Goal: Task Accomplishment & Management: Manage account settings

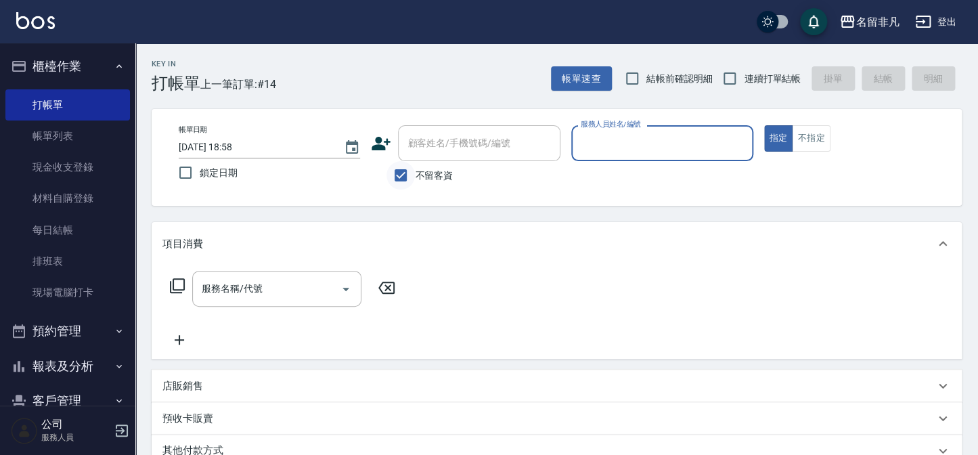
click at [400, 183] on input "不留客資" at bounding box center [400, 175] width 28 height 28
checkbox input "false"
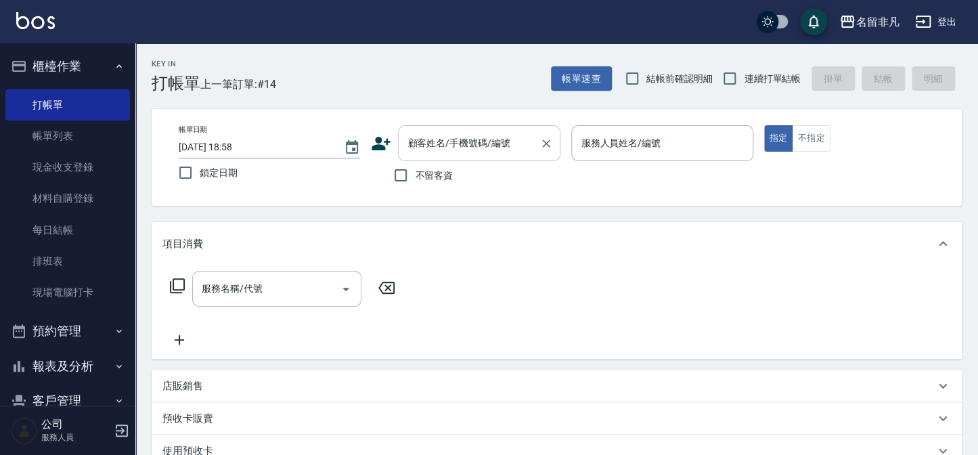
click at [447, 154] on input "顧客姓名/手機號碼/編號" at bounding box center [469, 143] width 130 height 24
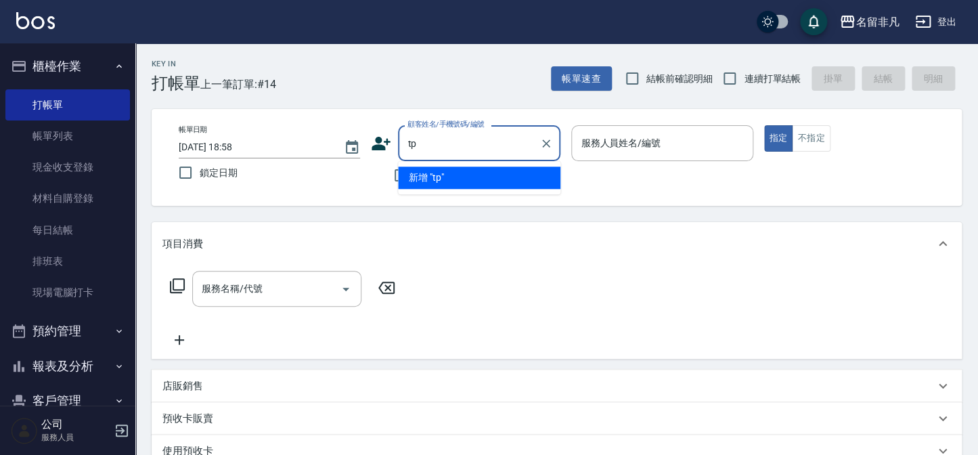
type input "t"
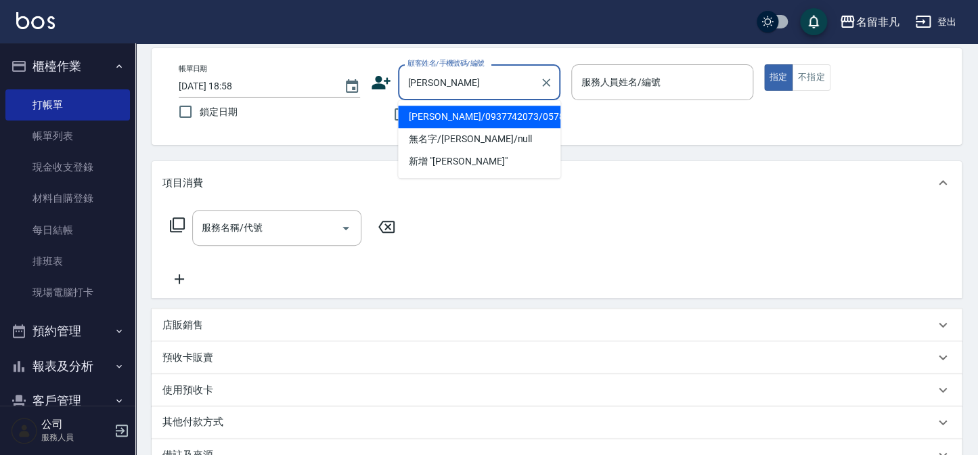
click at [493, 116] on li "[PERSON_NAME]/0937742073/05784" at bounding box center [479, 117] width 162 height 22
type input "[PERSON_NAME]/0937742073/05784"
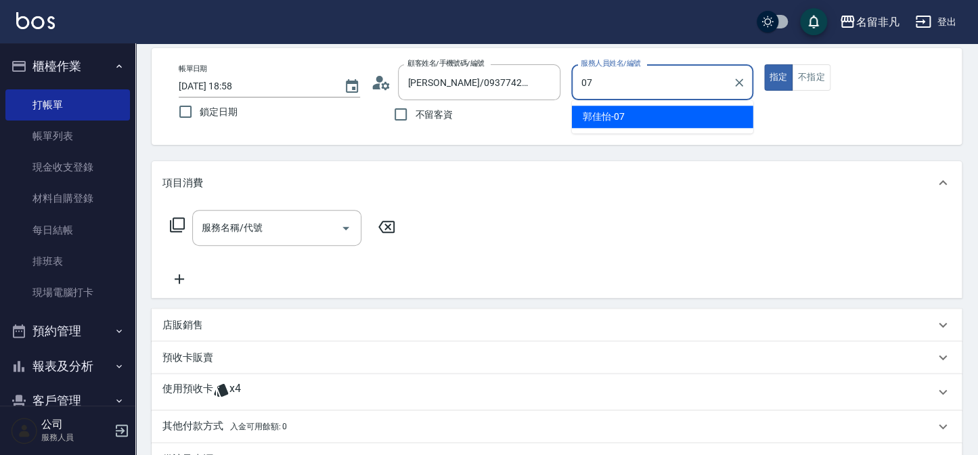
type input "[PERSON_NAME]-07"
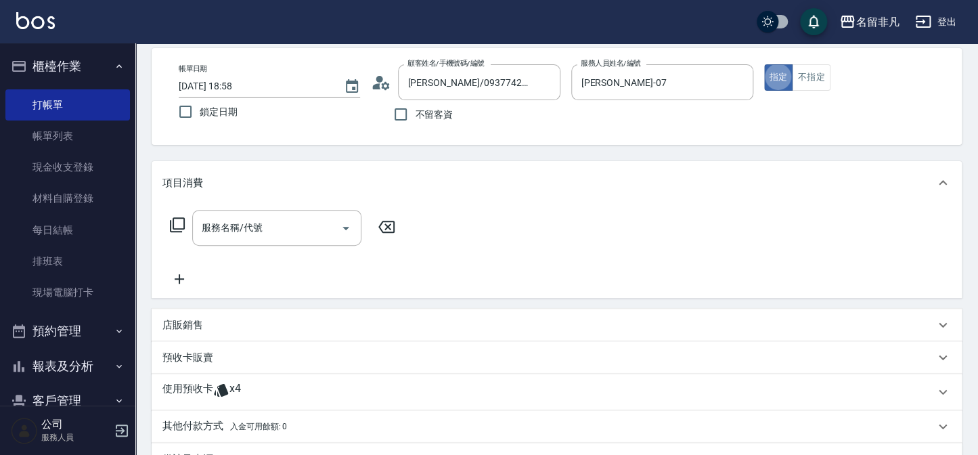
type button "true"
click at [252, 216] on input "服務名稱/代號" at bounding box center [266, 228] width 137 height 24
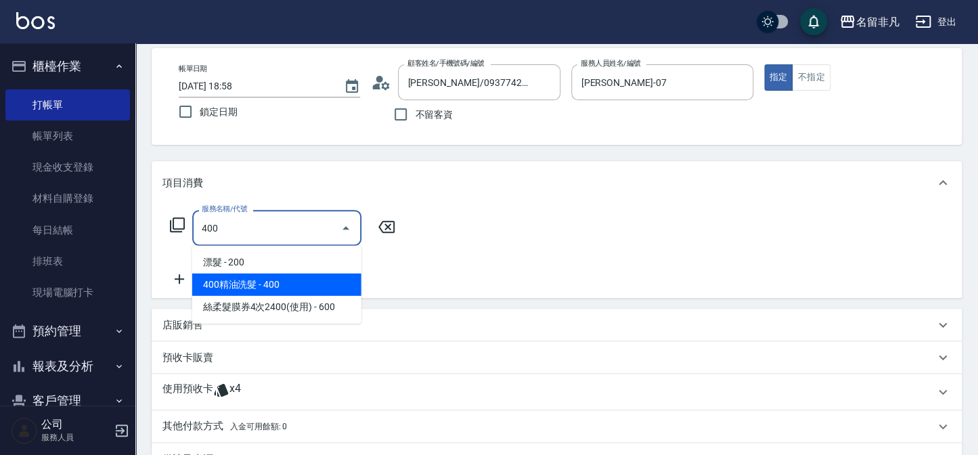
click at [254, 291] on span "400精油洗髮 - 400" at bounding box center [276, 284] width 169 height 22
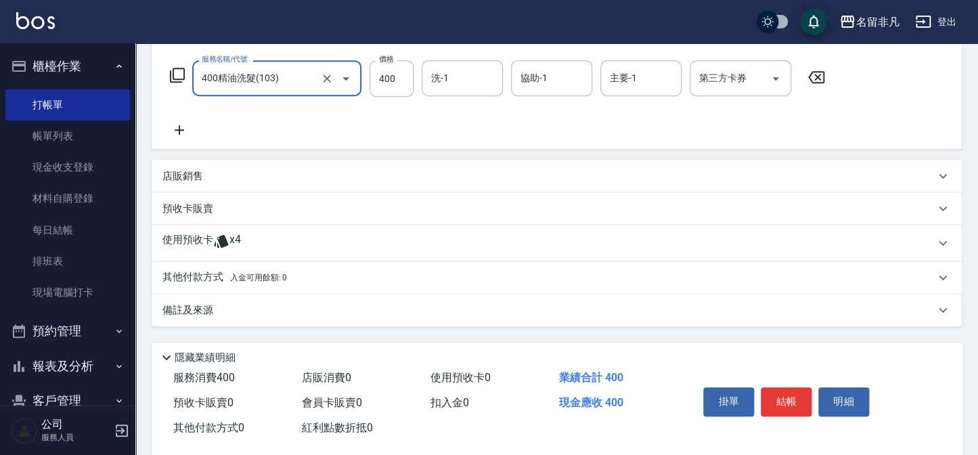
scroll to position [231, 0]
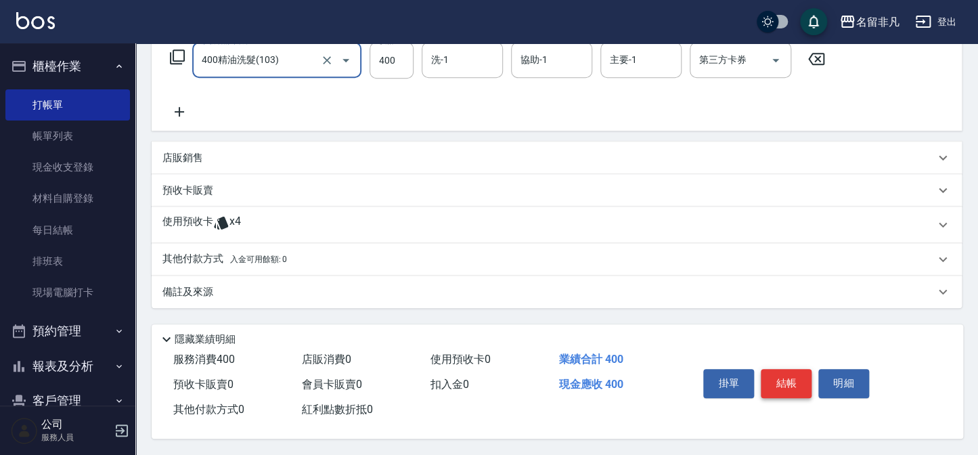
type input "400精油洗髮(103)"
click at [764, 375] on button "結帳" at bounding box center [786, 383] width 51 height 28
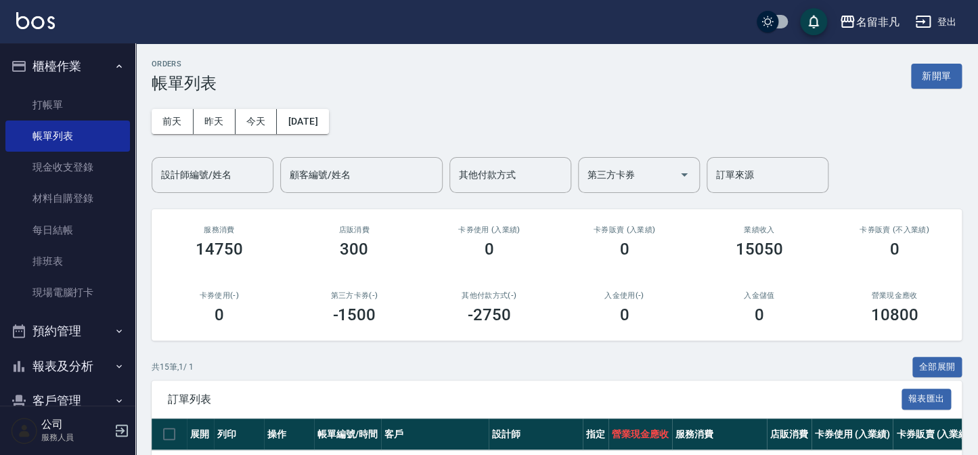
drag, startPoint x: 941, startPoint y: 74, endPoint x: 920, endPoint y: 81, distance: 21.4
click at [941, 74] on button "新開單" at bounding box center [936, 76] width 51 height 25
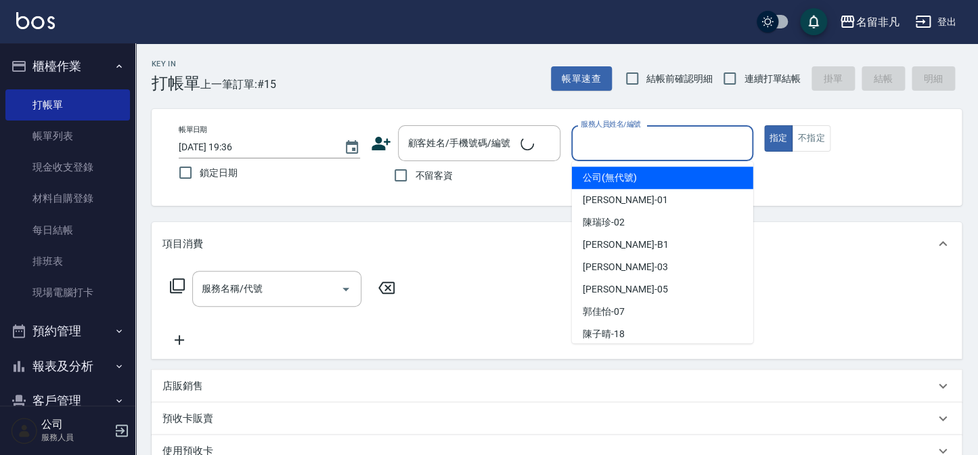
drag, startPoint x: 703, startPoint y: 145, endPoint x: 685, endPoint y: 214, distance: 70.7
click at [703, 146] on input "服務人員姓名/編號" at bounding box center [661, 143] width 169 height 24
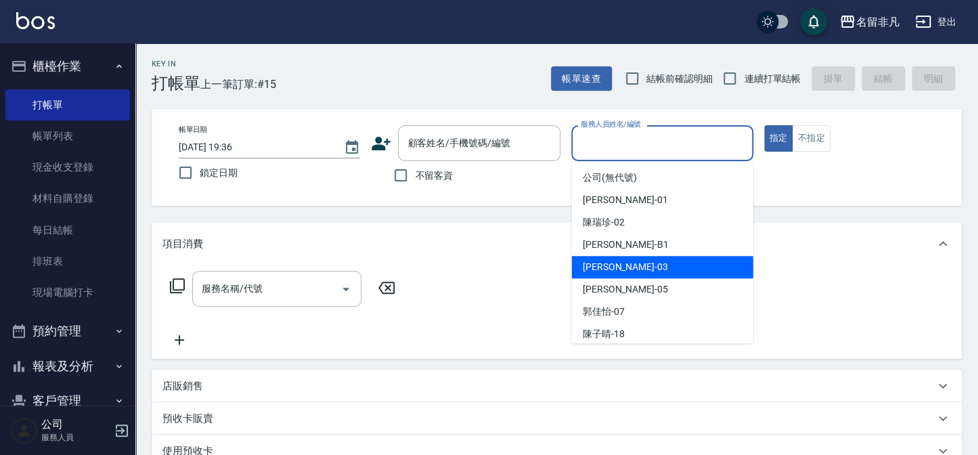
click at [645, 267] on div "[PERSON_NAME] -03" at bounding box center [662, 267] width 181 height 22
type input "[PERSON_NAME]-03"
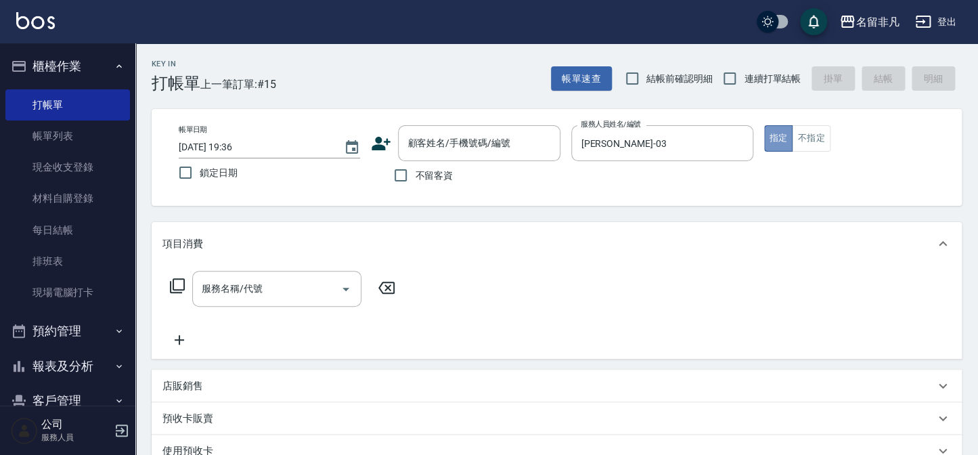
drag, startPoint x: 777, startPoint y: 137, endPoint x: 478, endPoint y: 191, distance: 303.8
click at [773, 139] on button "指定" at bounding box center [778, 138] width 29 height 26
drag, startPoint x: 401, startPoint y: 176, endPoint x: 284, endPoint y: 232, distance: 129.8
click at [397, 183] on input "不留客資" at bounding box center [400, 175] width 28 height 28
checkbox input "true"
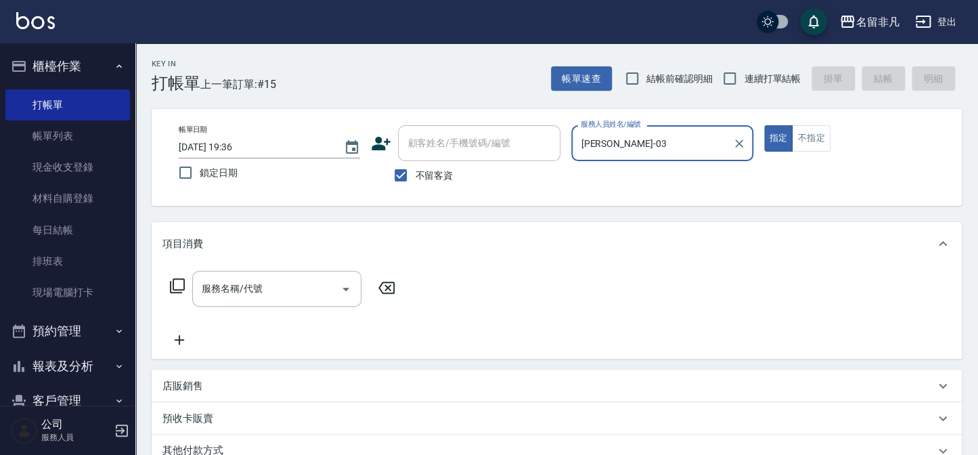
click at [176, 283] on icon at bounding box center [177, 285] width 16 height 16
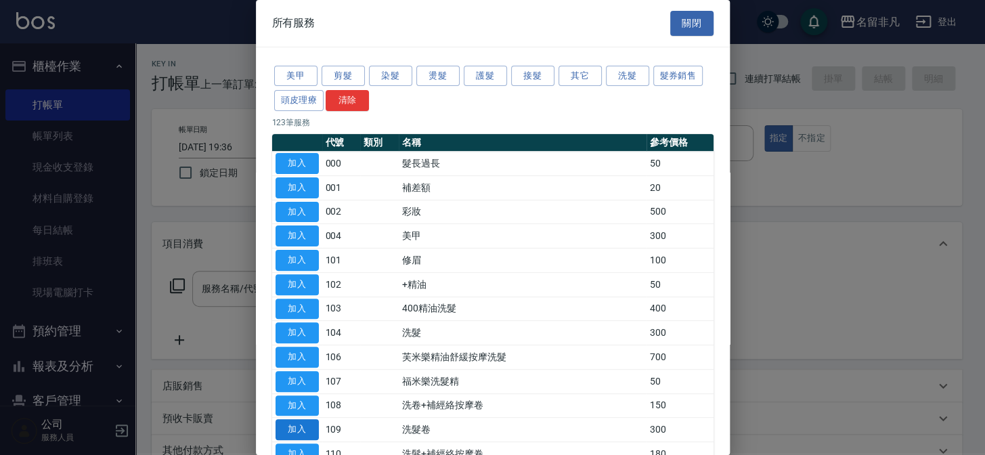
click at [284, 428] on button "加入" at bounding box center [296, 429] width 43 height 21
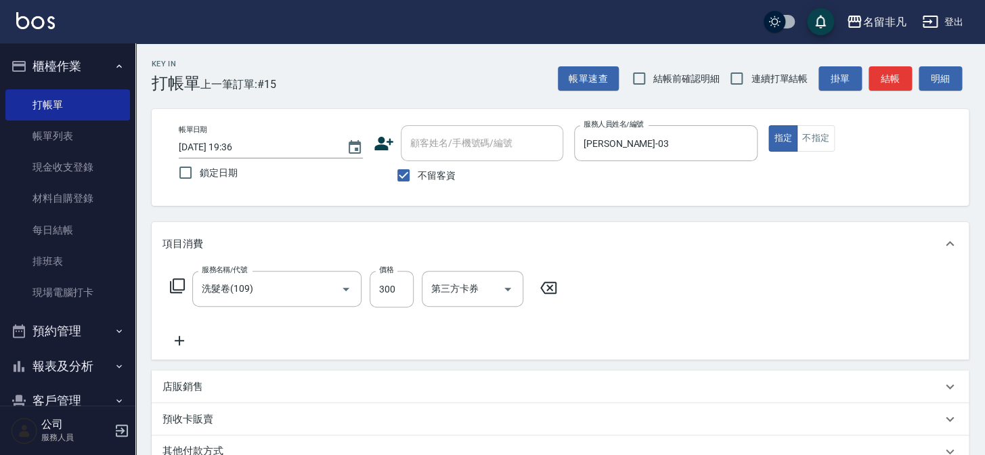
type input "洗髮卷(109)"
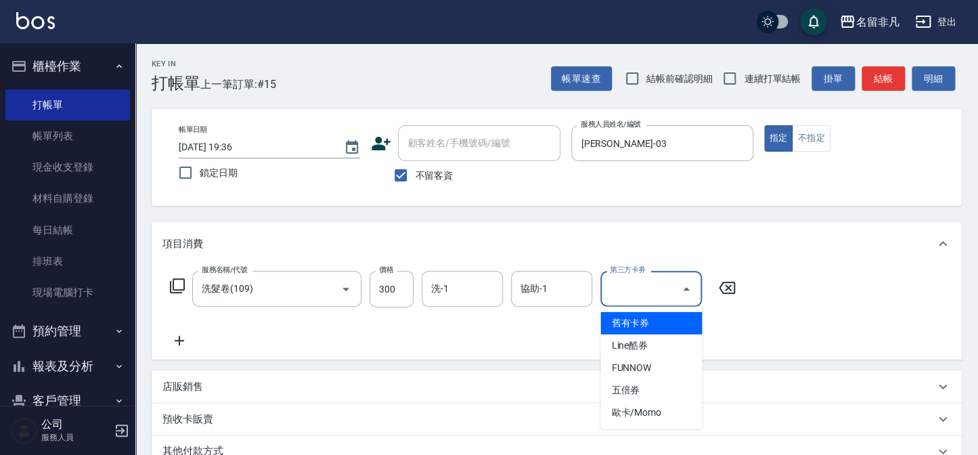
click at [628, 293] on input "第三方卡券" at bounding box center [640, 289] width 69 height 24
click at [641, 323] on span "舊有卡券" at bounding box center [651, 323] width 102 height 22
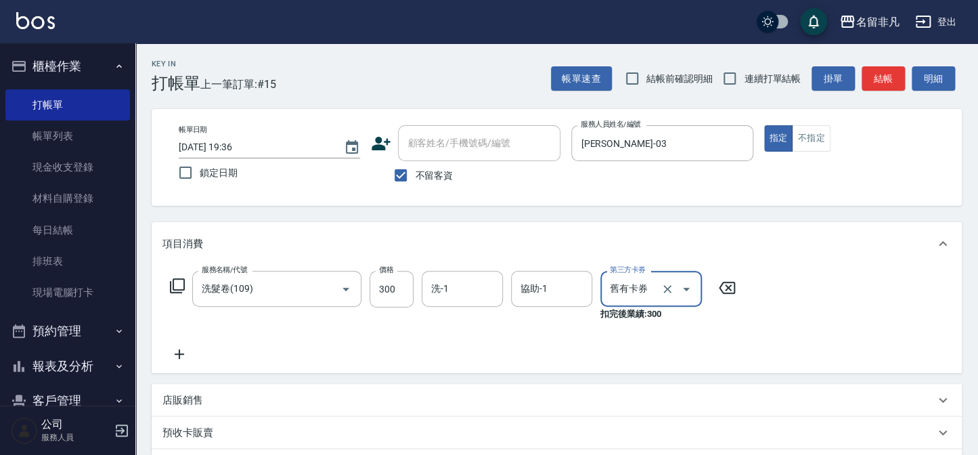
type input "舊有卡券"
click at [772, 136] on button "指定" at bounding box center [778, 138] width 29 height 26
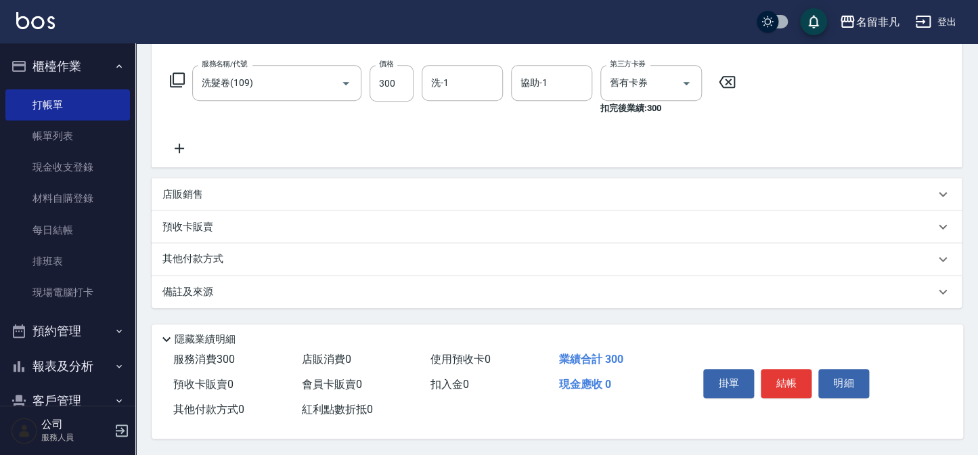
scroll to position [209, 0]
click at [800, 376] on button "結帳" at bounding box center [786, 383] width 51 height 28
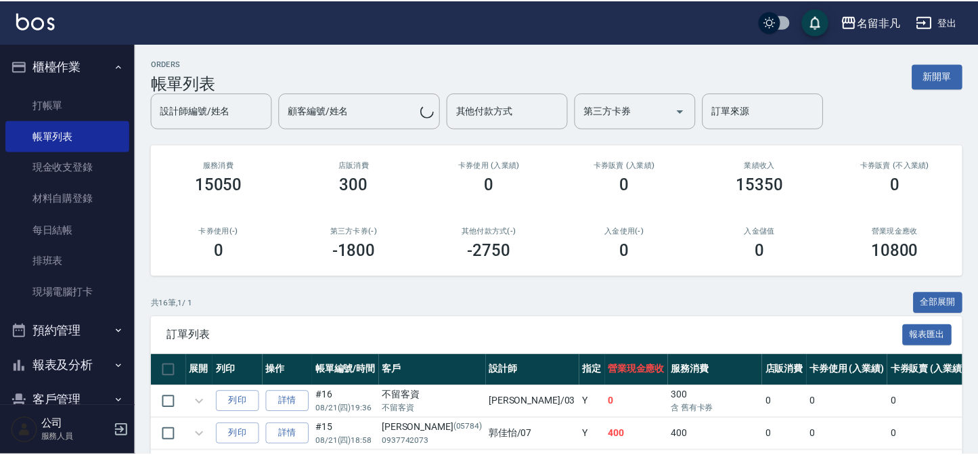
scroll to position [184, 0]
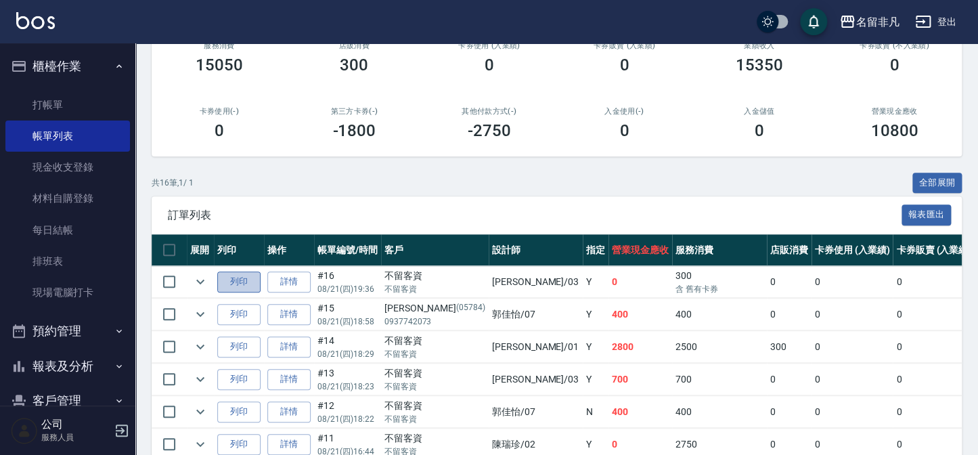
click at [236, 277] on button "列印" at bounding box center [238, 281] width 43 height 21
click at [82, 361] on button "報表及分析" at bounding box center [67, 365] width 125 height 35
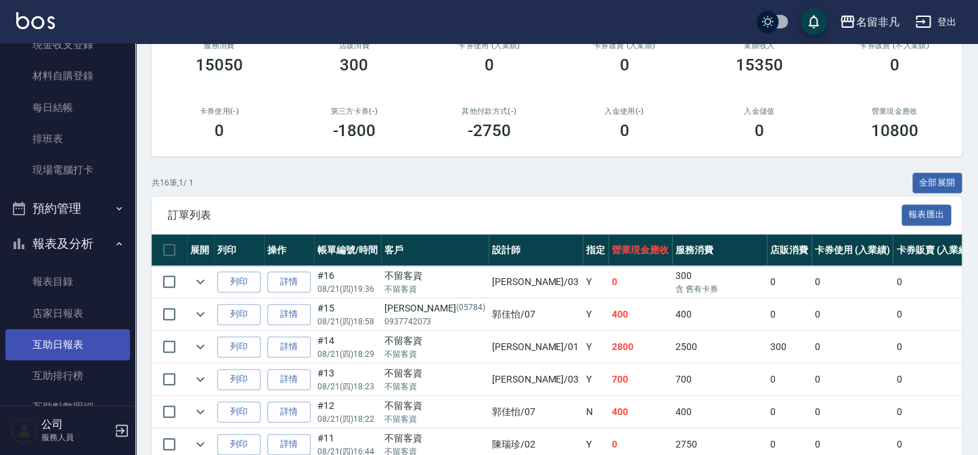
scroll to position [246, 0]
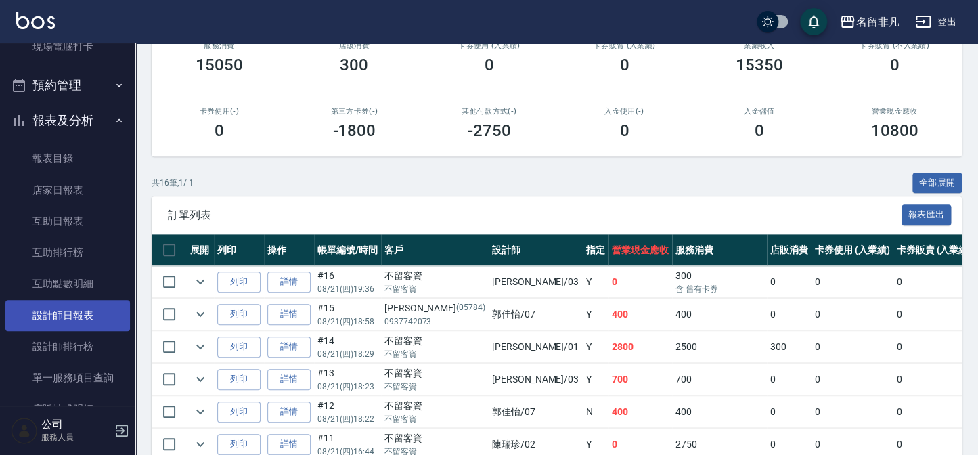
click at [83, 311] on link "設計師日報表" at bounding box center [67, 315] width 125 height 31
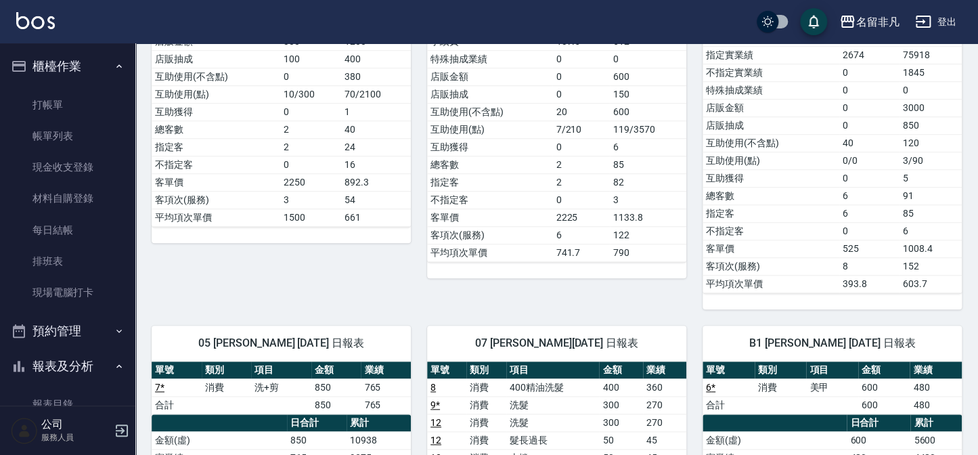
scroll to position [307, 0]
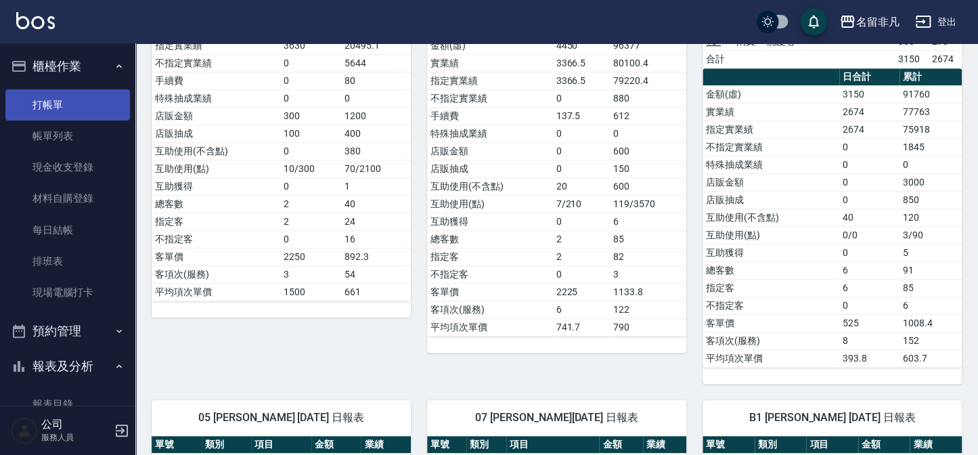
drag, startPoint x: 49, startPoint y: 105, endPoint x: 60, endPoint y: 102, distance: 11.3
click at [49, 106] on link "打帳單" at bounding box center [67, 104] width 125 height 31
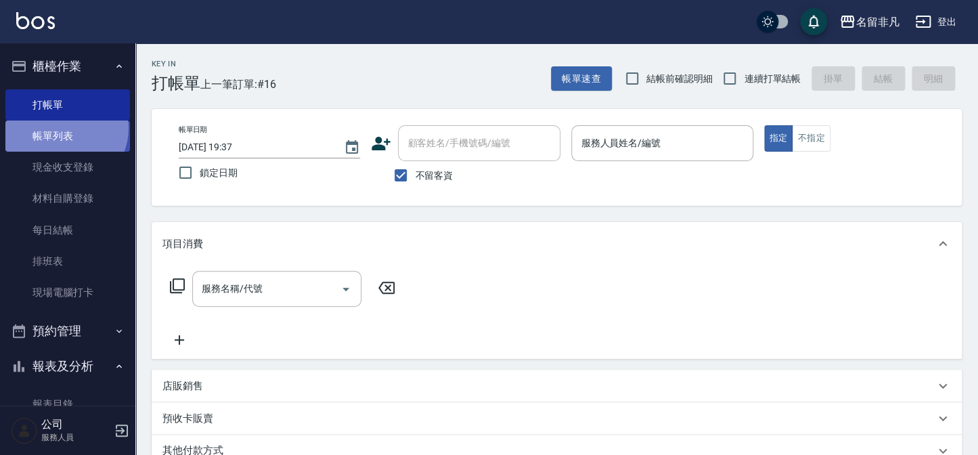
click at [62, 128] on link "帳單列表" at bounding box center [67, 135] width 125 height 31
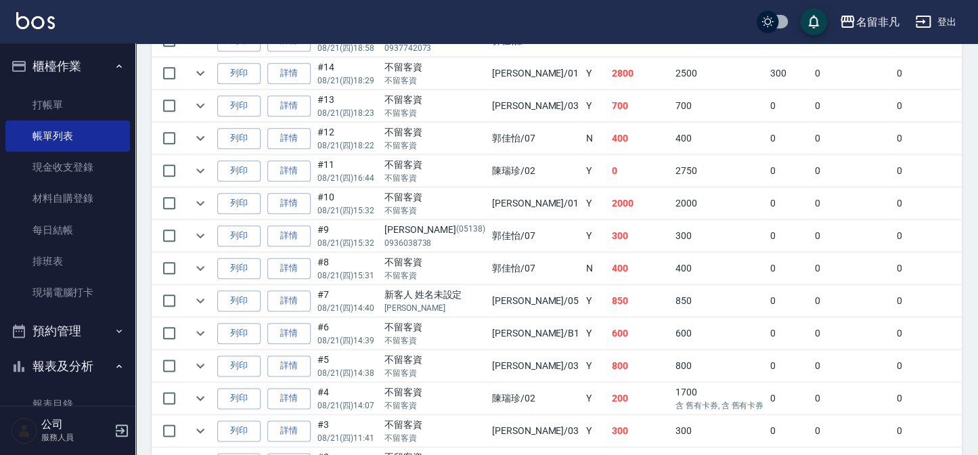
scroll to position [430, 0]
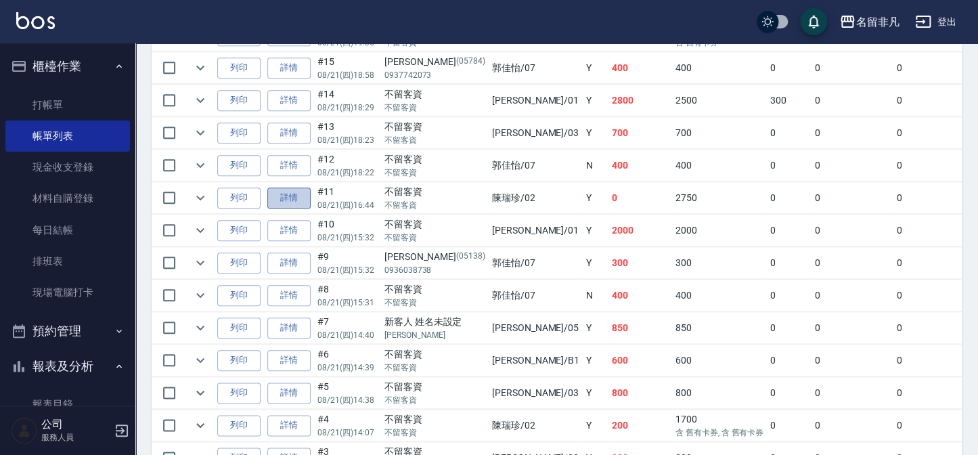
click at [296, 191] on link "詳情" at bounding box center [288, 197] width 43 height 21
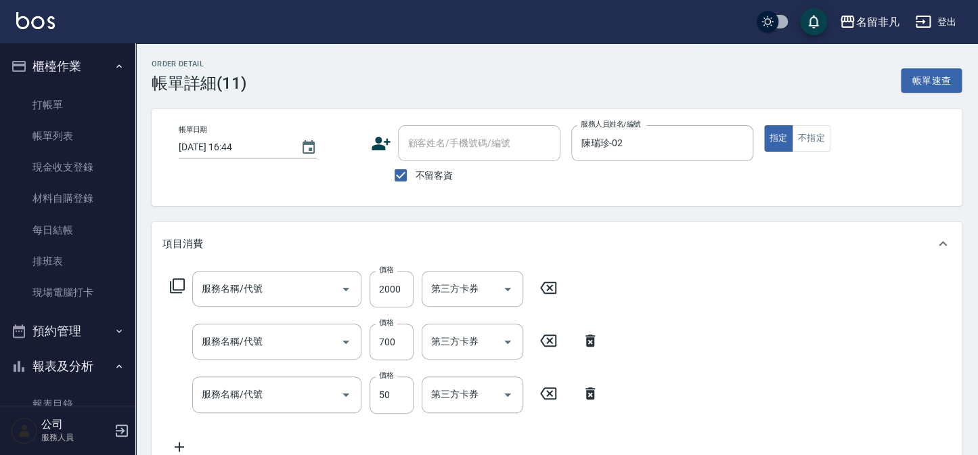
type input "[DATE] 16:44"
checkbox input "true"
type input "陳瑞珍-02"
type input "金髮兒質感燙(設)(304)"
type input "芙米樂精油舒緩按摩洗髮(106)"
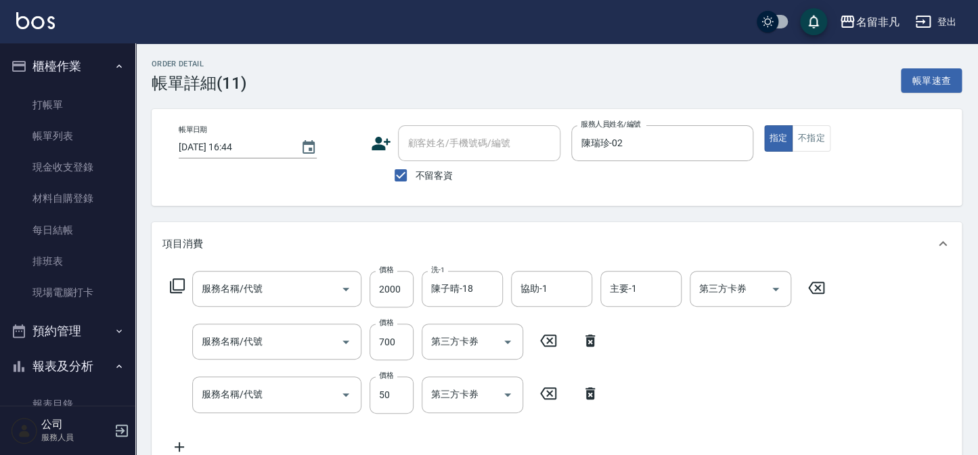
type input "+精油(102)"
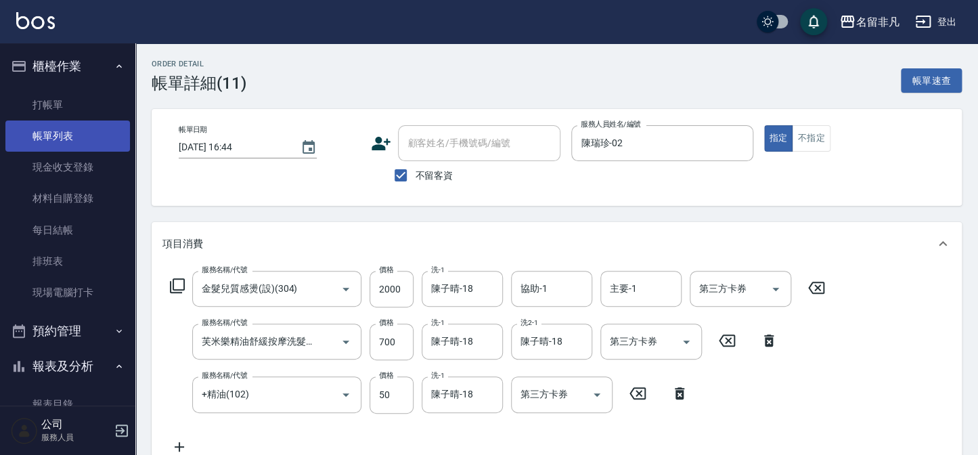
click at [68, 136] on link "帳單列表" at bounding box center [67, 135] width 125 height 31
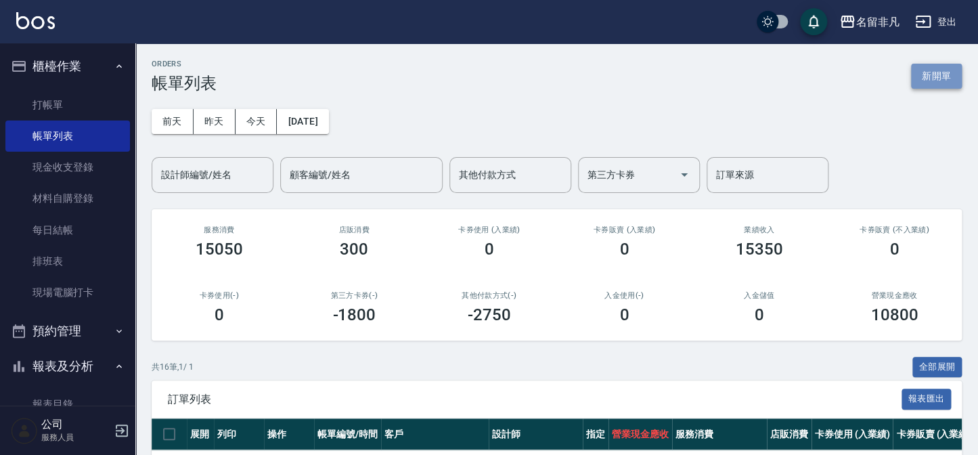
click at [932, 67] on button "新開單" at bounding box center [936, 76] width 51 height 25
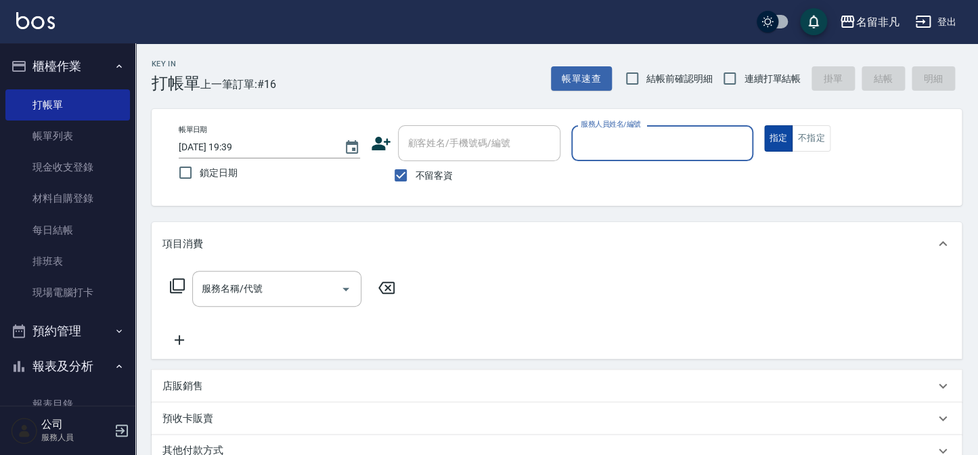
click at [778, 135] on button "指定" at bounding box center [778, 138] width 29 height 26
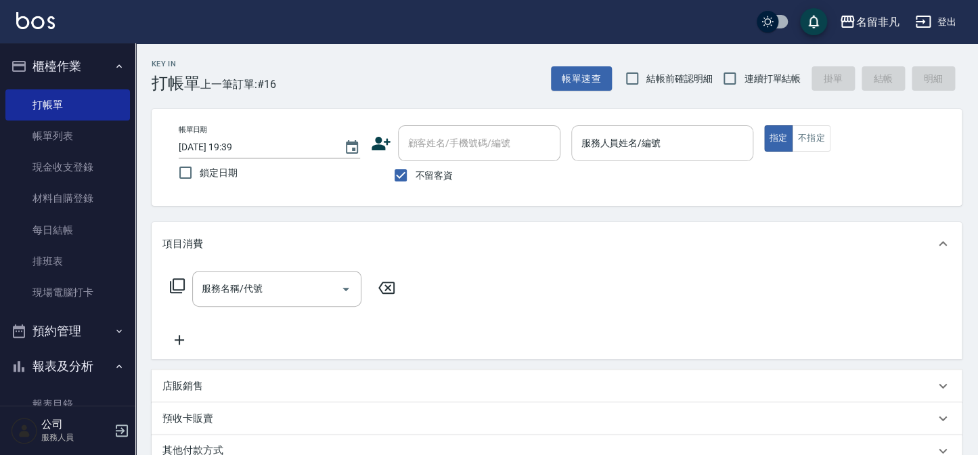
click at [682, 140] on input "服務人員姓名/編號" at bounding box center [661, 143] width 169 height 24
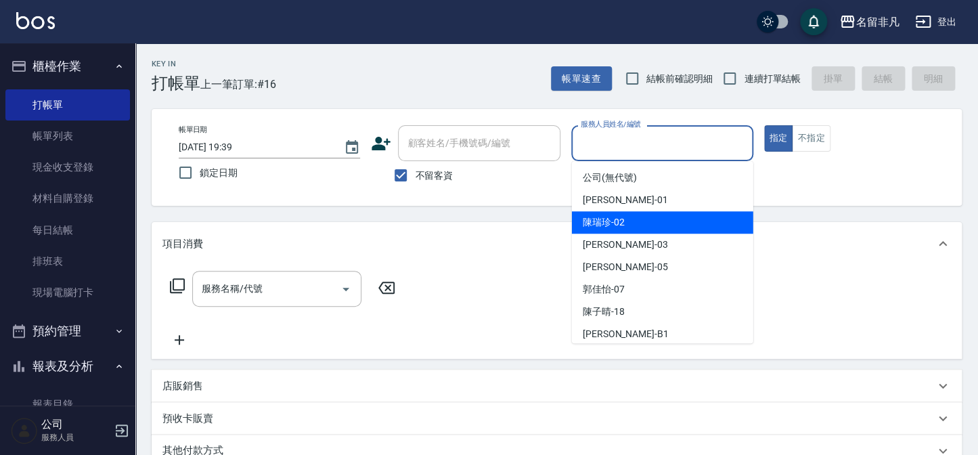
click at [623, 220] on span "陳瑞珍 -02" at bounding box center [604, 222] width 42 height 14
type input "陳瑞珍-02"
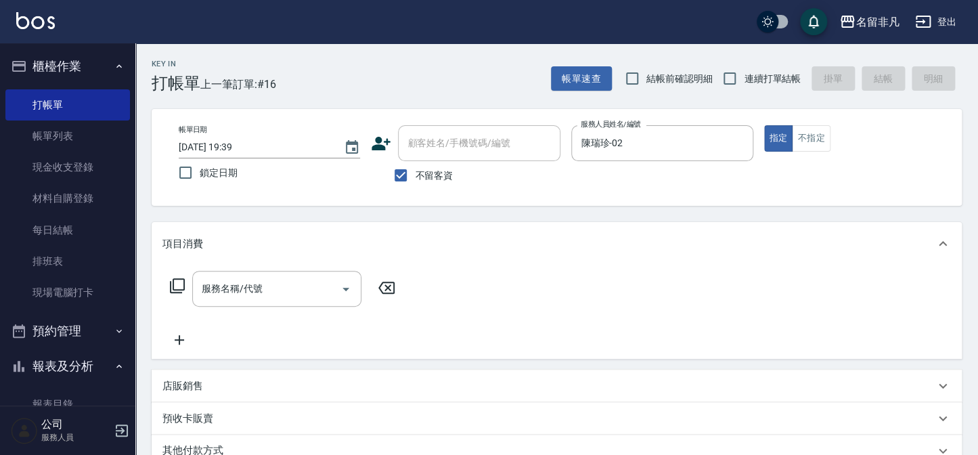
click at [183, 283] on icon at bounding box center [177, 285] width 16 height 16
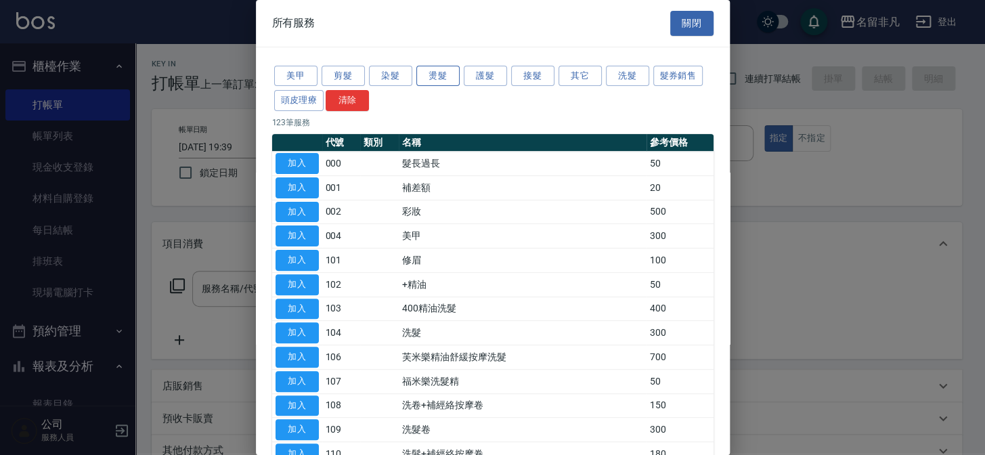
click at [440, 80] on button "燙髮" at bounding box center [437, 76] width 43 height 21
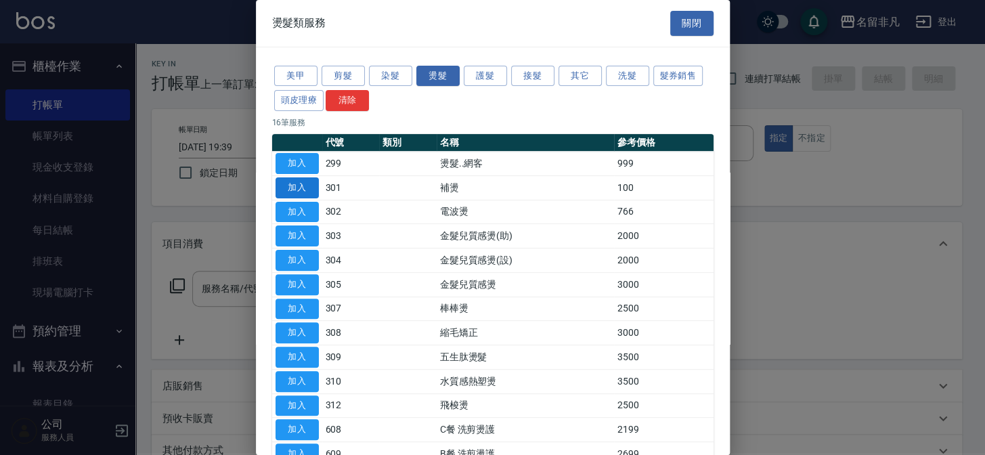
click at [309, 188] on button "加入" at bounding box center [296, 187] width 43 height 21
type input "補燙(301)"
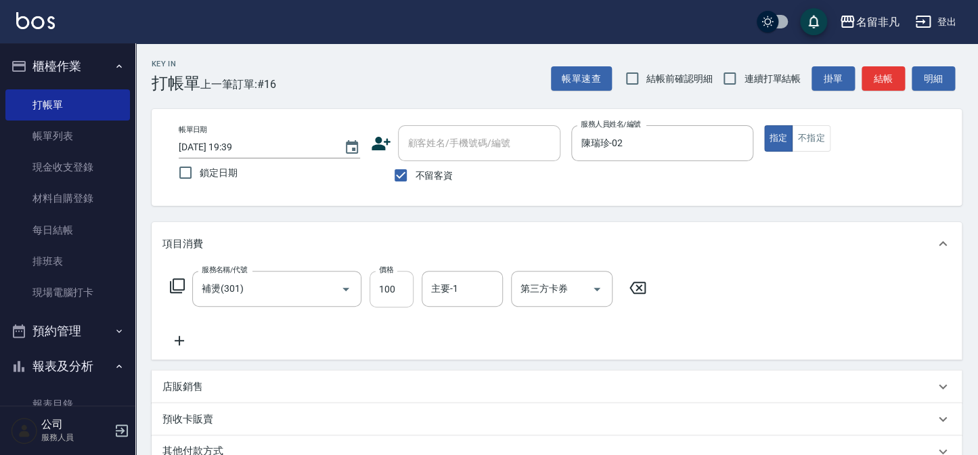
click at [403, 288] on input "100" at bounding box center [391, 289] width 44 height 37
click at [384, 288] on input "5500" at bounding box center [391, 289] width 44 height 37
type input "500"
click at [178, 283] on icon at bounding box center [177, 285] width 16 height 16
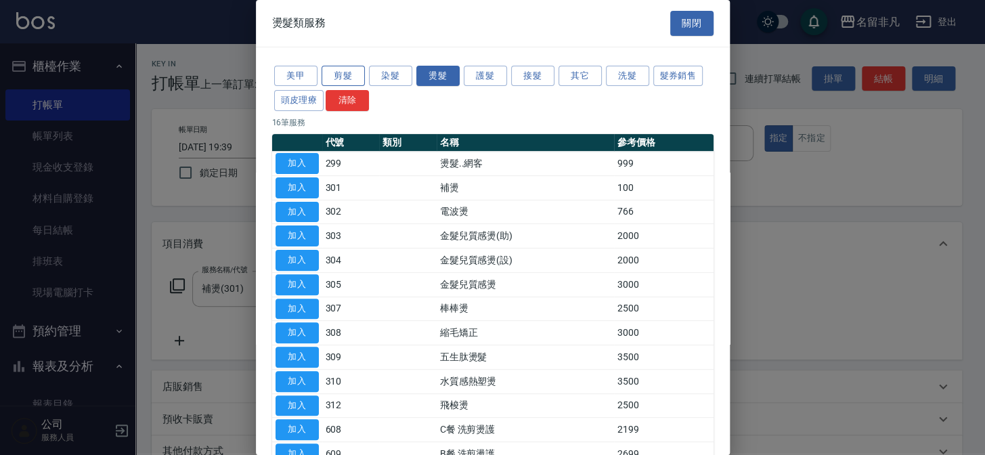
click at [337, 78] on button "剪髮" at bounding box center [342, 76] width 43 height 21
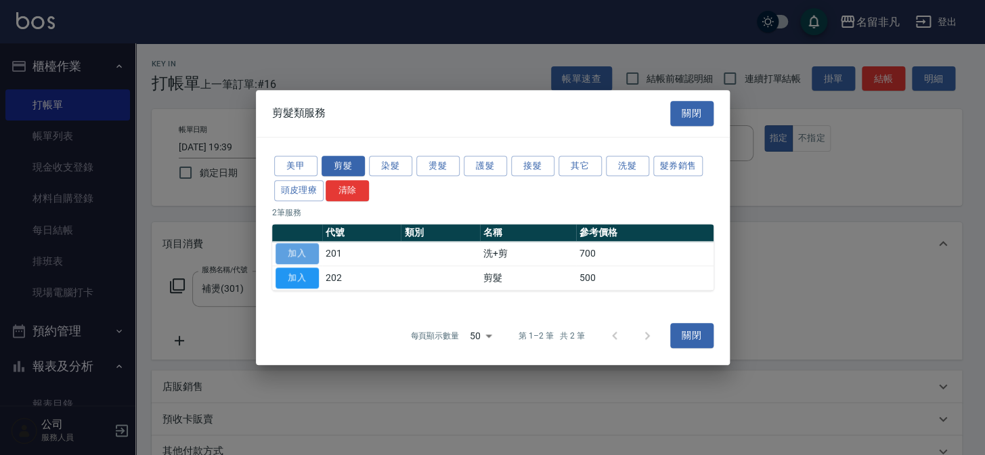
click at [292, 249] on button "加入" at bounding box center [296, 253] width 43 height 21
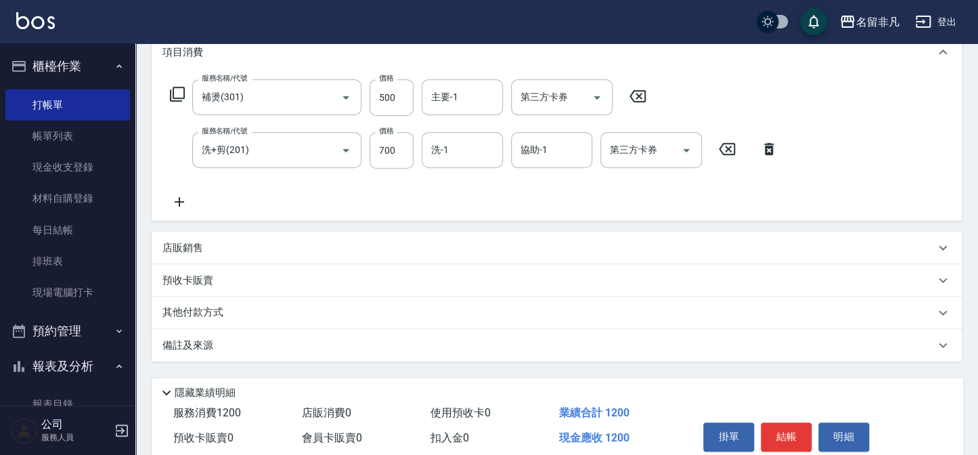
scroll to position [246, 0]
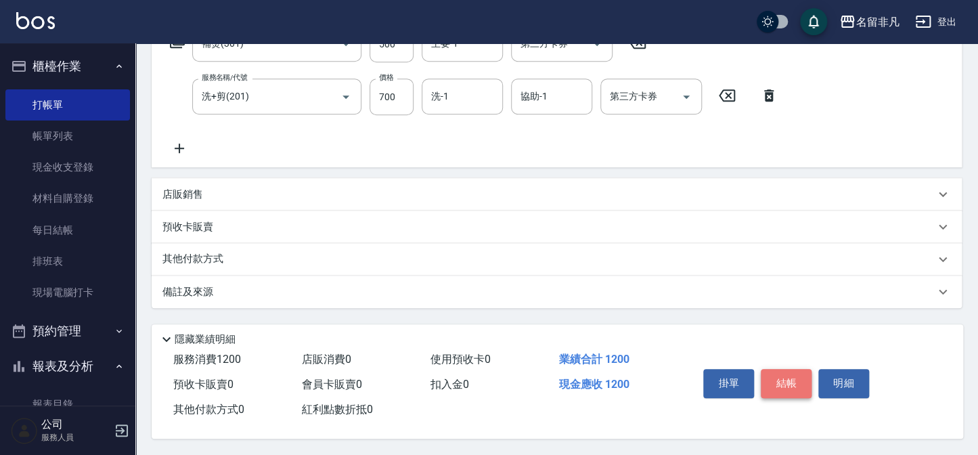
click at [785, 380] on button "結帳" at bounding box center [786, 383] width 51 height 28
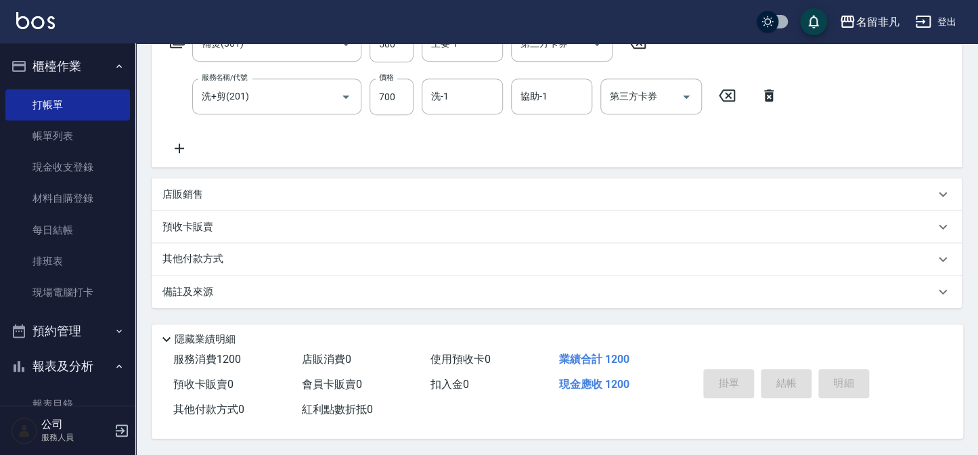
scroll to position [201, 0]
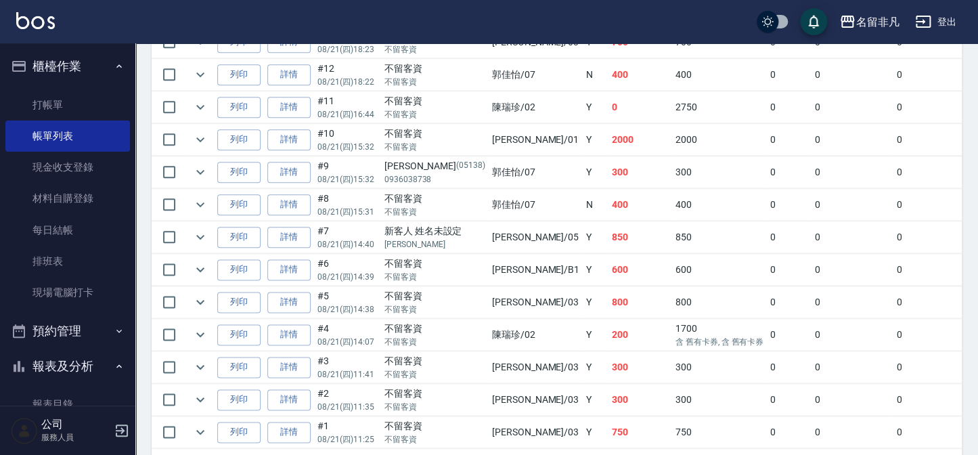
scroll to position [606, 0]
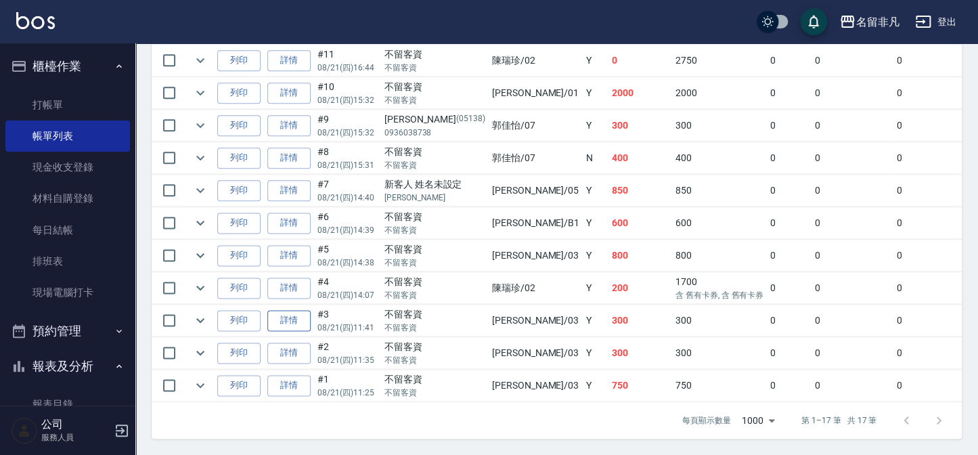
click at [291, 310] on link "詳情" at bounding box center [288, 320] width 43 height 21
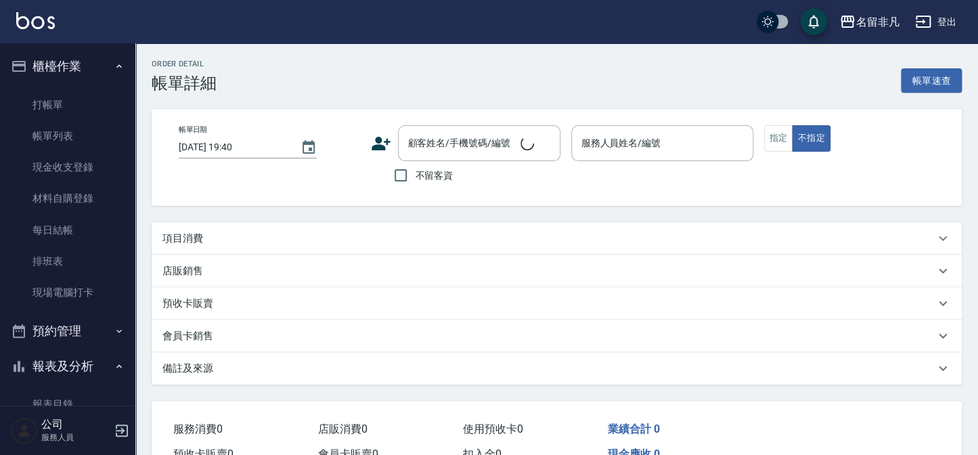
type input "[DATE] 11:41"
checkbox input "true"
type input "[PERSON_NAME]-03"
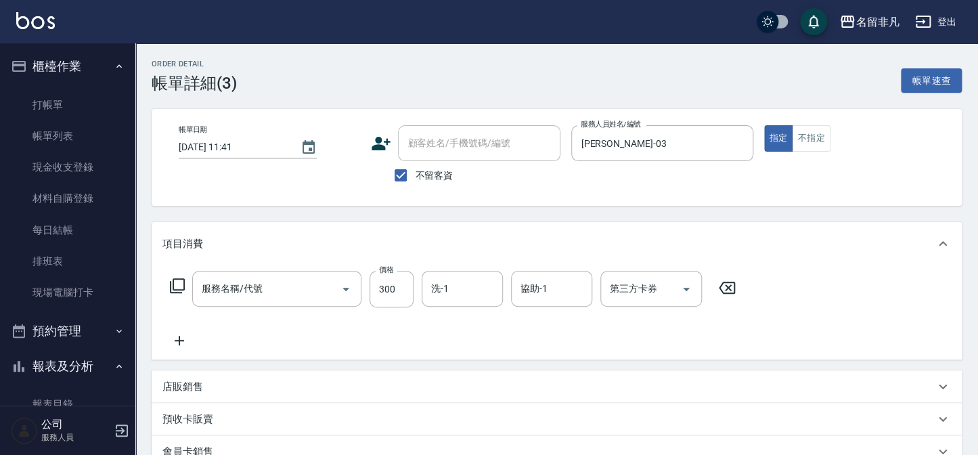
type input "洗髮(104)"
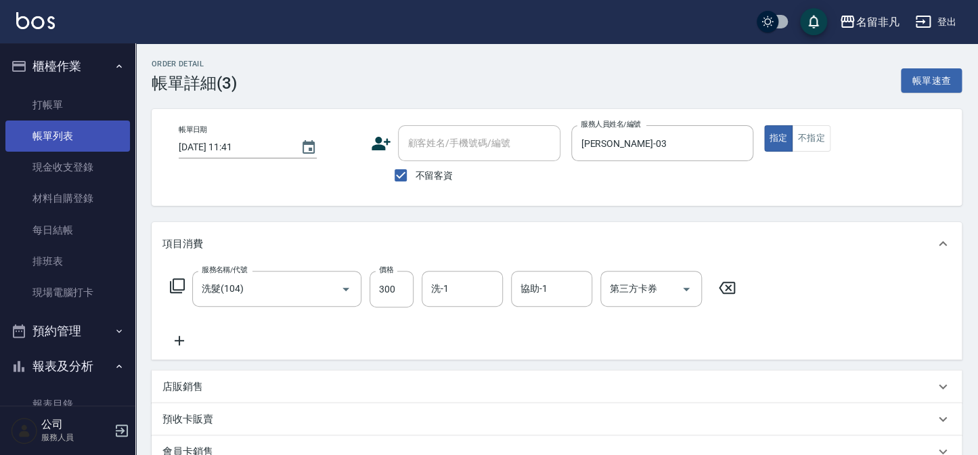
click at [65, 133] on link "帳單列表" at bounding box center [67, 135] width 125 height 31
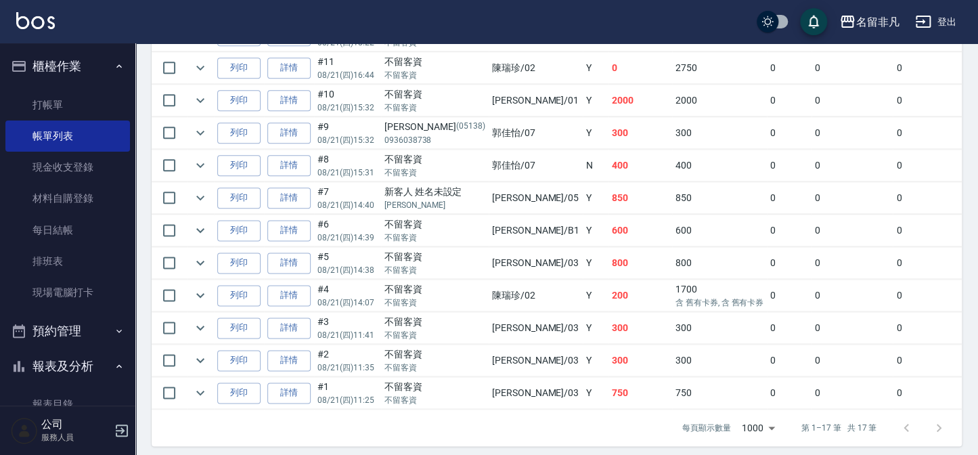
scroll to position [606, 0]
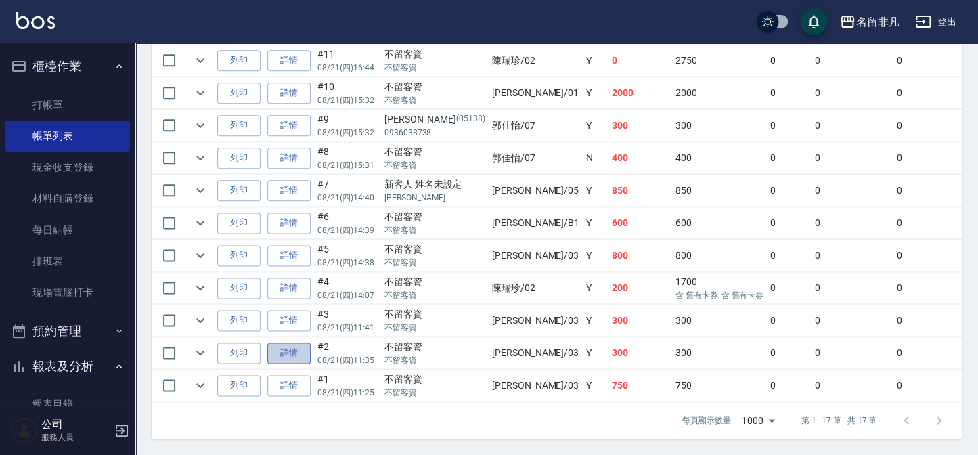
click at [298, 342] on link "詳情" at bounding box center [288, 352] width 43 height 21
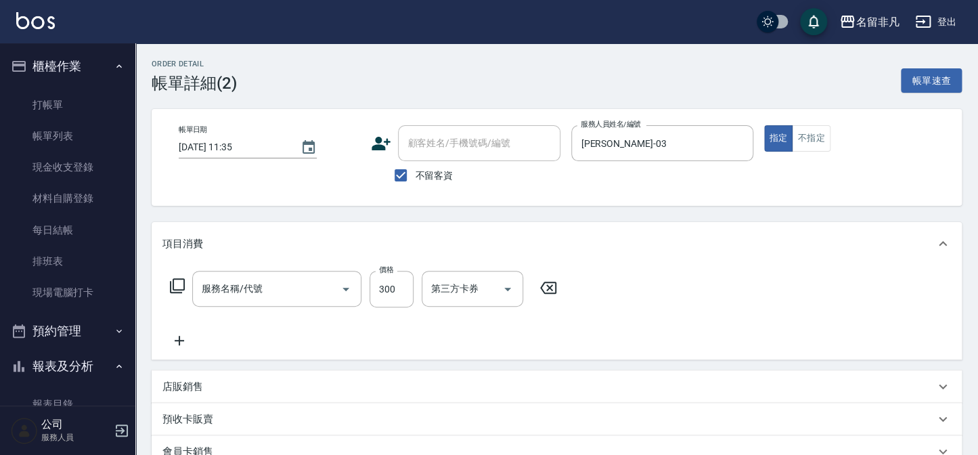
type input "[DATE] 11:35"
checkbox input "true"
type input "[PERSON_NAME]-03"
type input "洗髮(104)"
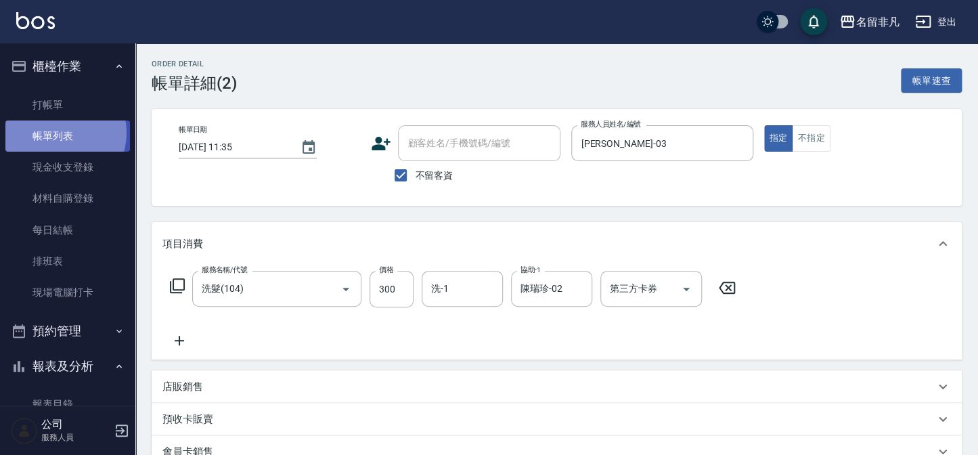
click at [56, 133] on link "帳單列表" at bounding box center [67, 135] width 125 height 31
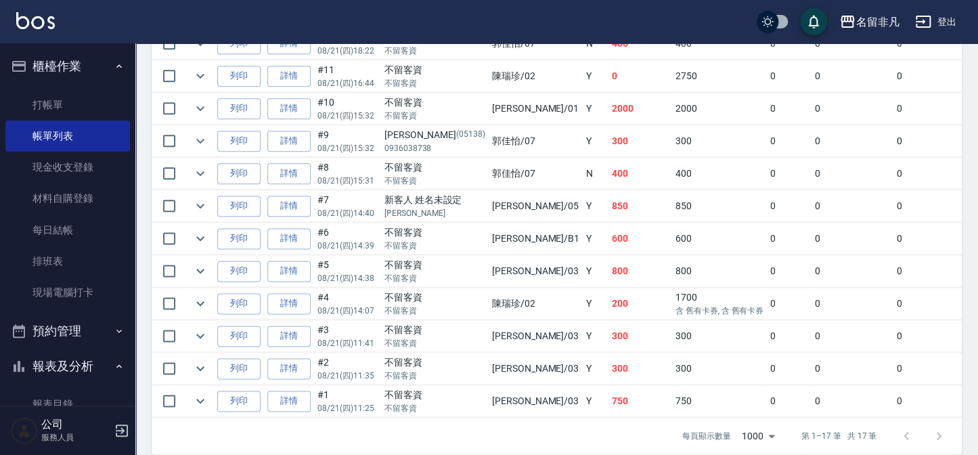
scroll to position [606, 0]
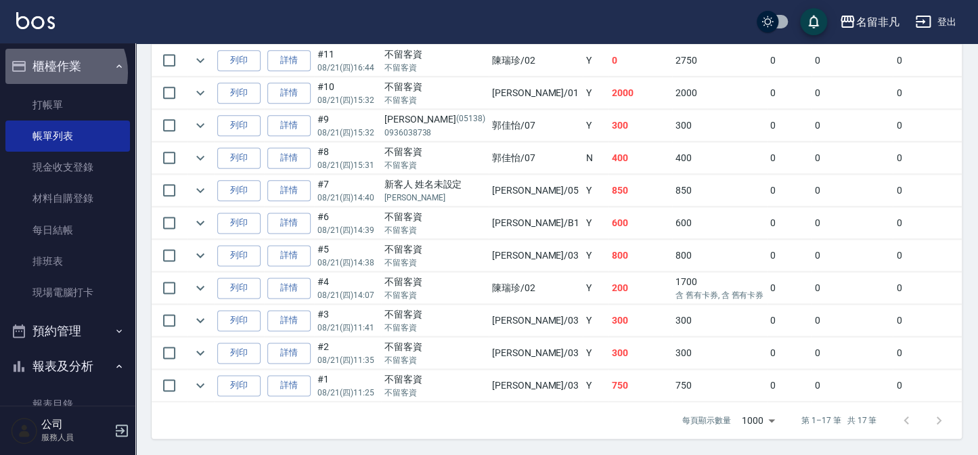
click at [55, 72] on button "櫃檯作業" at bounding box center [67, 66] width 125 height 35
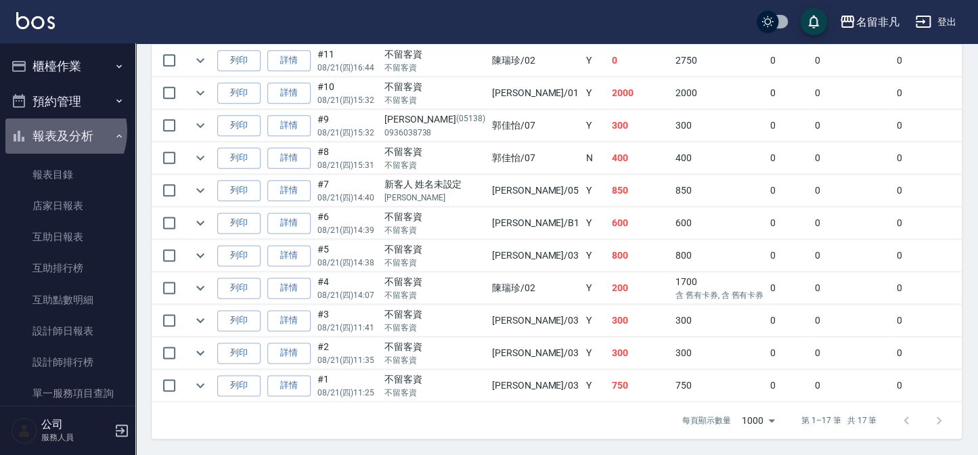
click at [57, 131] on button "報表及分析" at bounding box center [67, 135] width 125 height 35
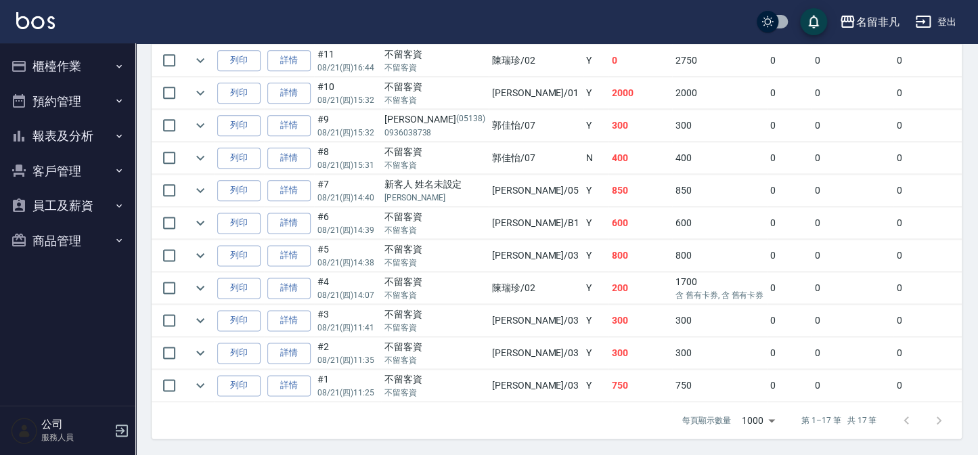
click at [57, 143] on button "報表及分析" at bounding box center [67, 135] width 125 height 35
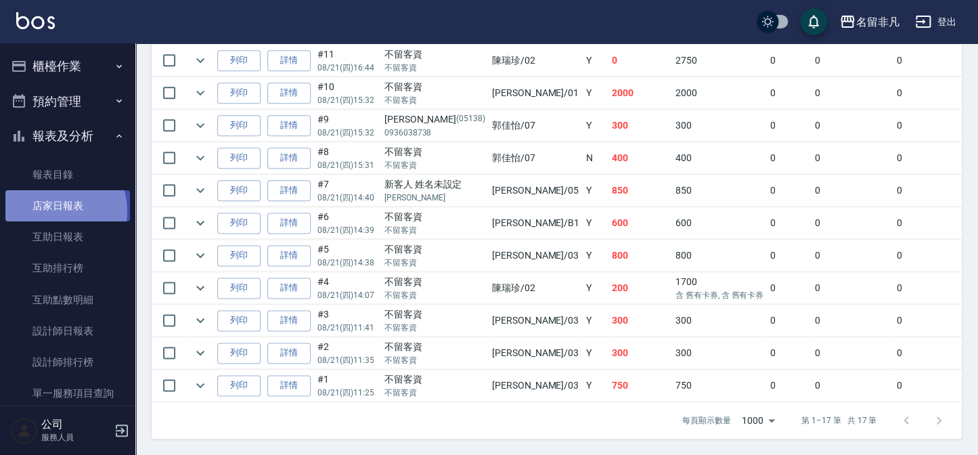
drag, startPoint x: 51, startPoint y: 211, endPoint x: 61, endPoint y: 203, distance: 13.0
click at [51, 210] on link "店家日報表" at bounding box center [67, 205] width 125 height 31
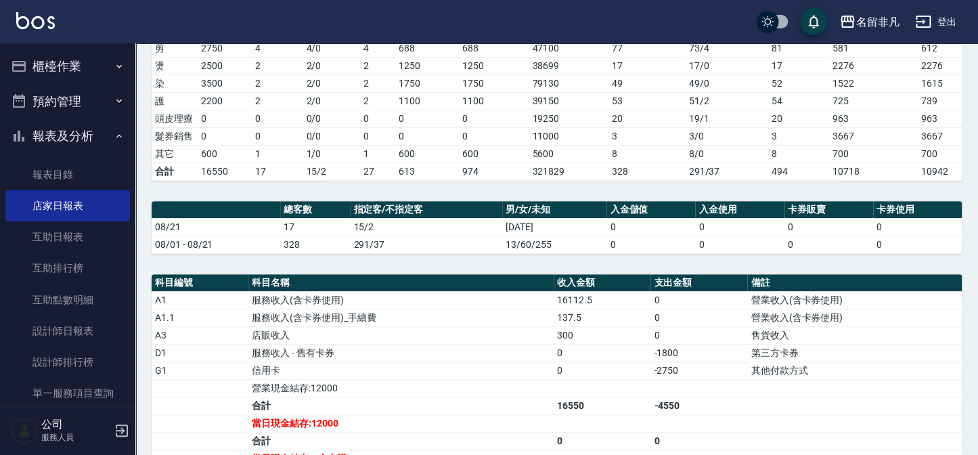
scroll to position [307, 0]
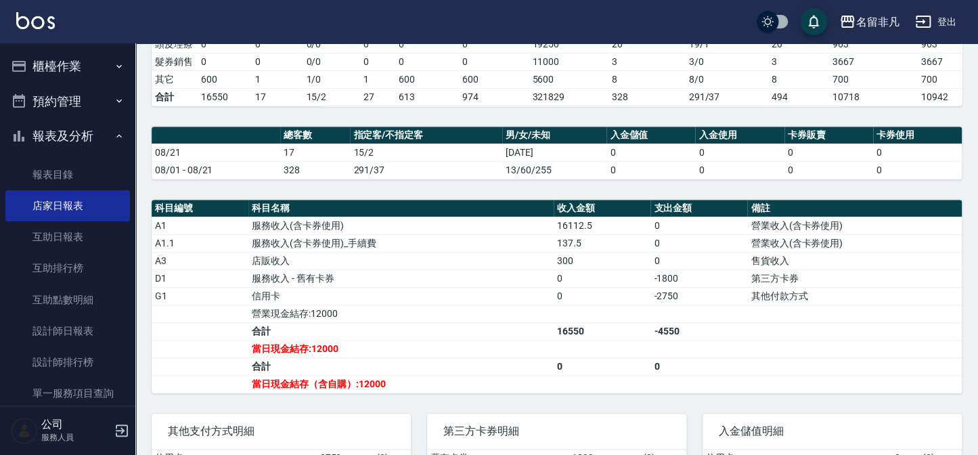
drag, startPoint x: 77, startPoint y: 49, endPoint x: 65, endPoint y: 63, distance: 18.2
click at [77, 53] on button "櫃檯作業" at bounding box center [67, 66] width 125 height 35
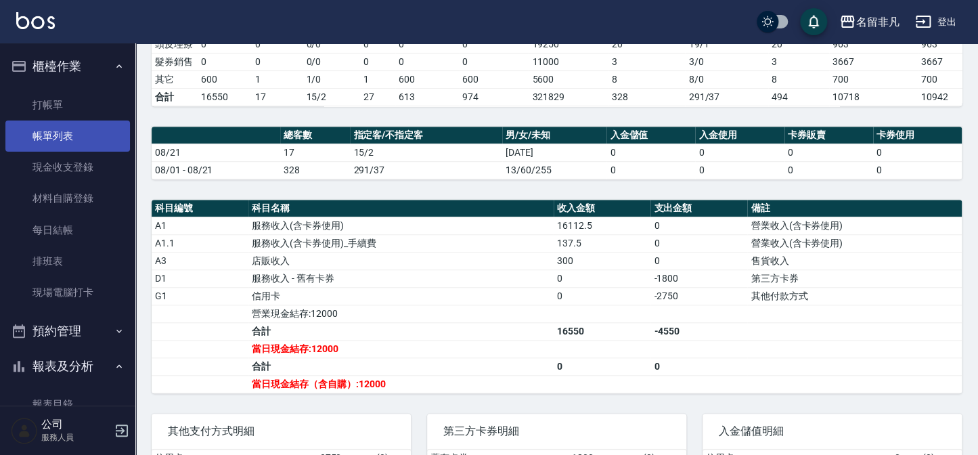
click at [57, 133] on link "帳單列表" at bounding box center [67, 135] width 125 height 31
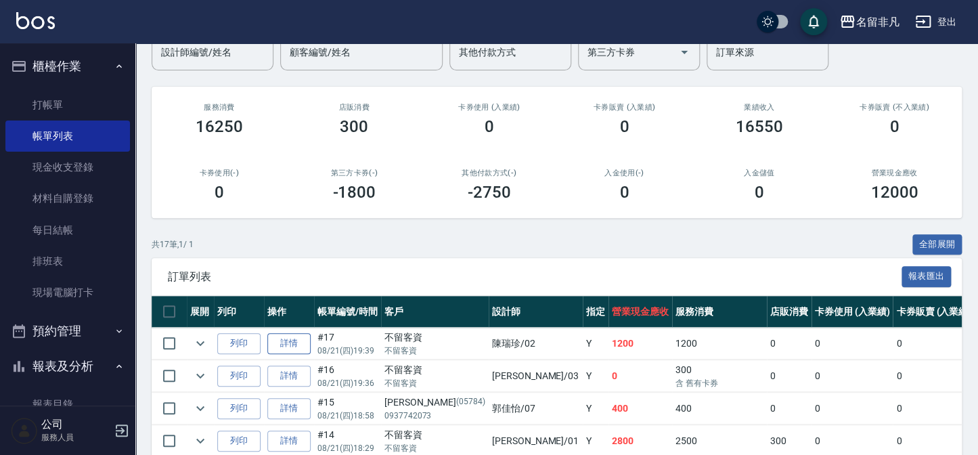
scroll to position [184, 0]
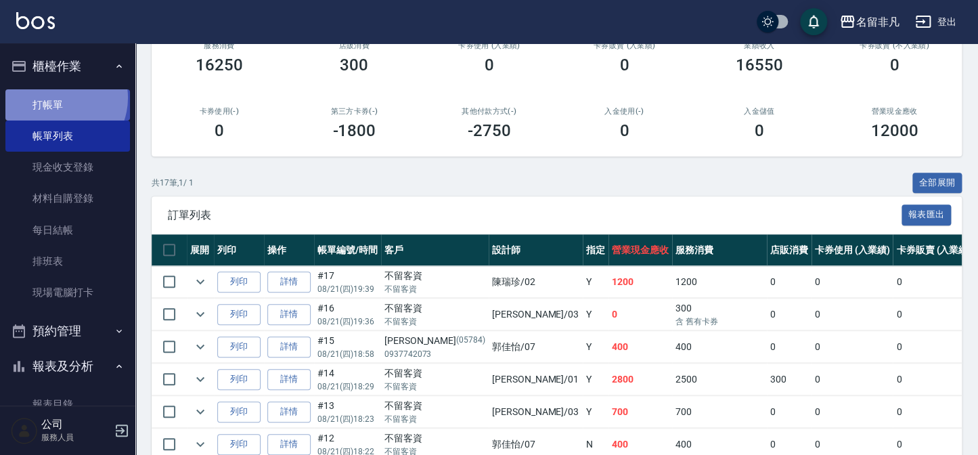
click at [57, 97] on link "打帳單" at bounding box center [67, 104] width 125 height 31
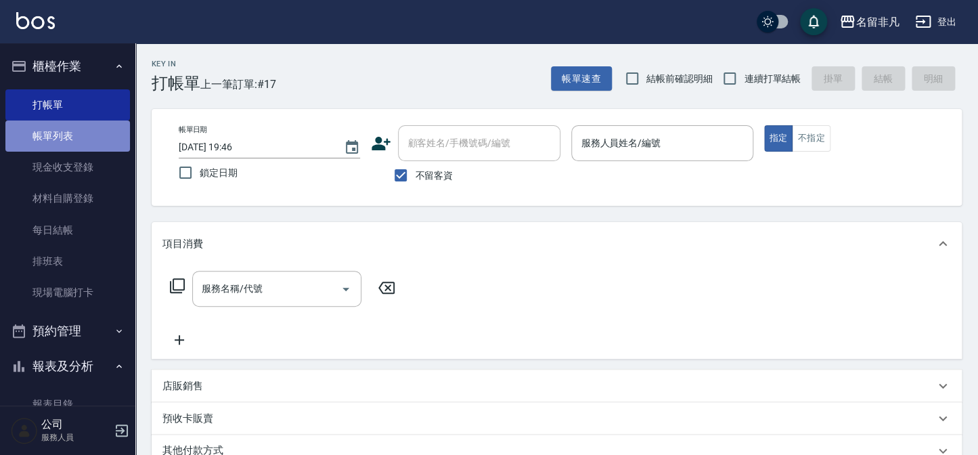
click at [70, 140] on link "帳單列表" at bounding box center [67, 135] width 125 height 31
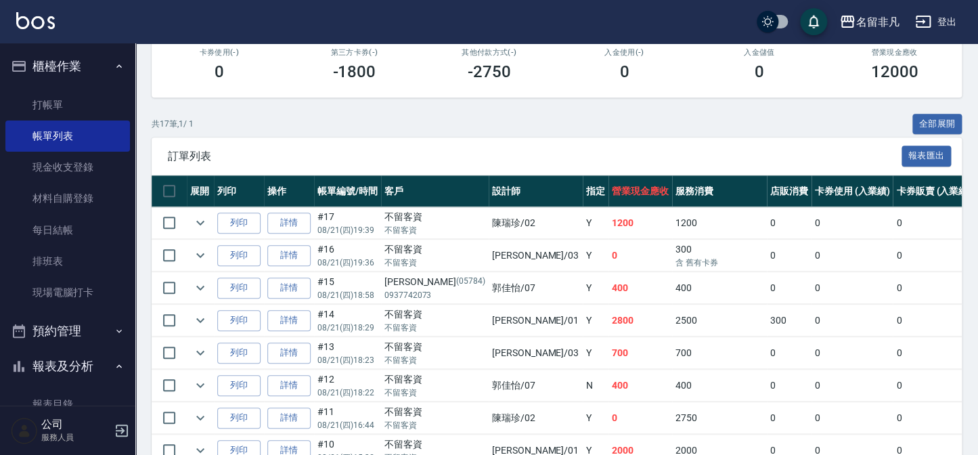
scroll to position [246, 0]
